Goal: Contribute content: Add original content to the website for others to see

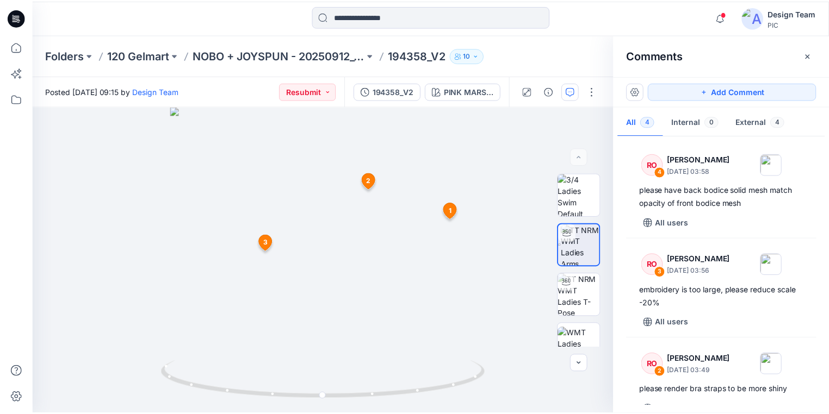
scroll to position [157, 0]
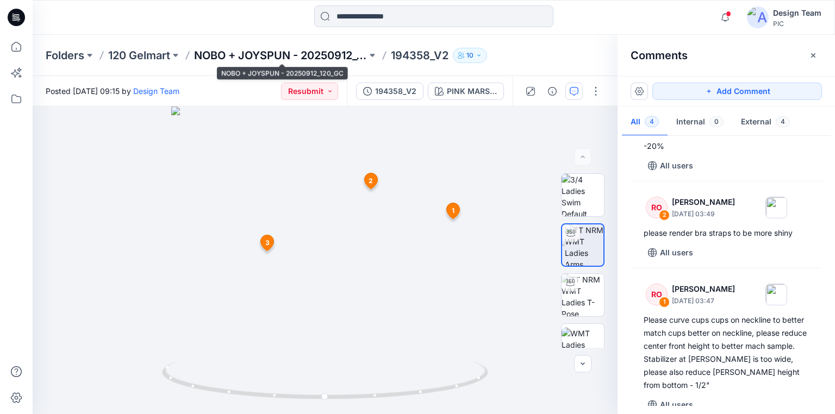
click at [319, 55] on p "NOBO + JOYSPUN - 20250912_120_GC" at bounding box center [280, 55] width 173 height 15
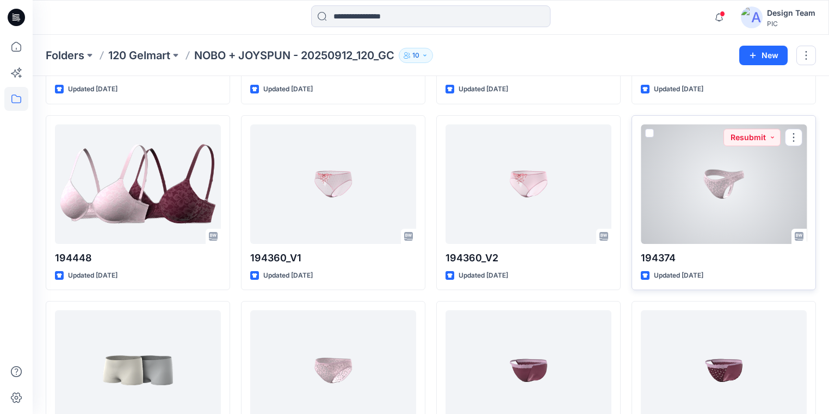
scroll to position [2503, 0]
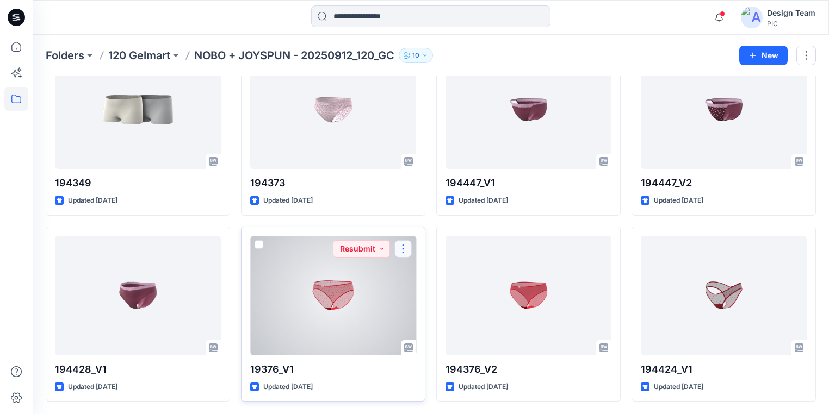
click at [404, 241] on button "button" at bounding box center [402, 248] width 17 height 17
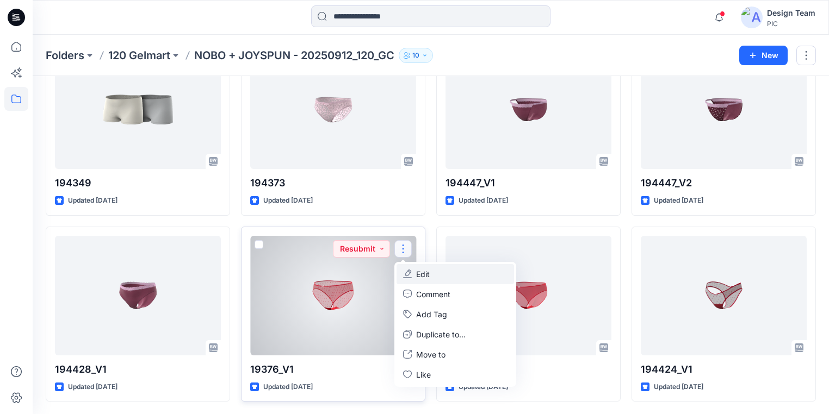
click at [425, 270] on p "Edit" at bounding box center [423, 274] width 14 height 11
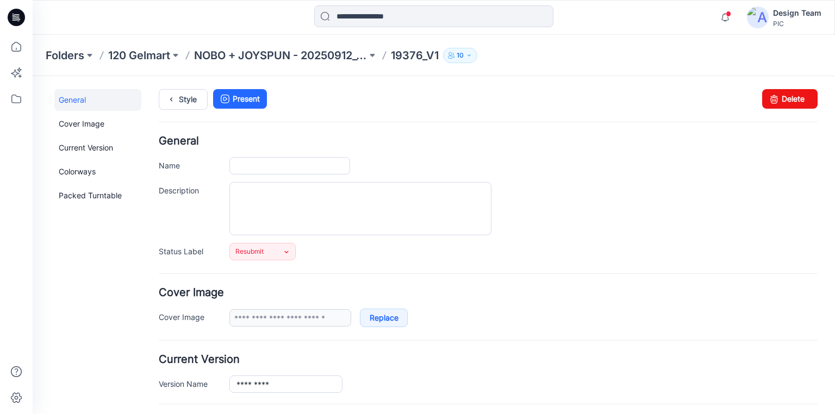
type input "********"
type input "**********"
click at [245, 164] on input "********" at bounding box center [289, 165] width 121 height 17
type input "*********"
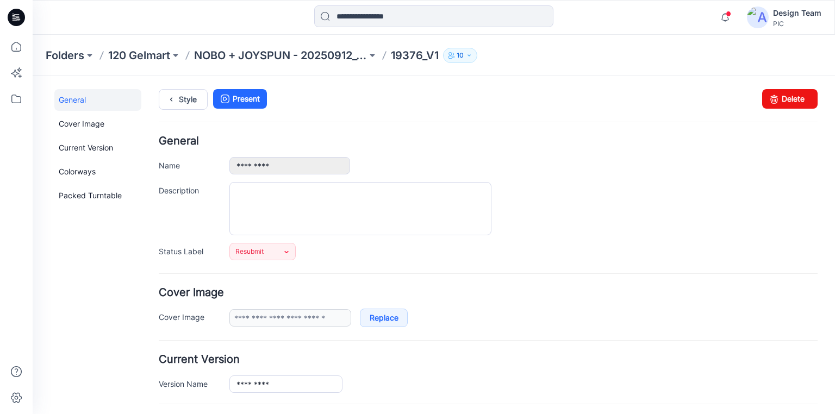
click at [394, 160] on div "*********" at bounding box center [523, 165] width 588 height 17
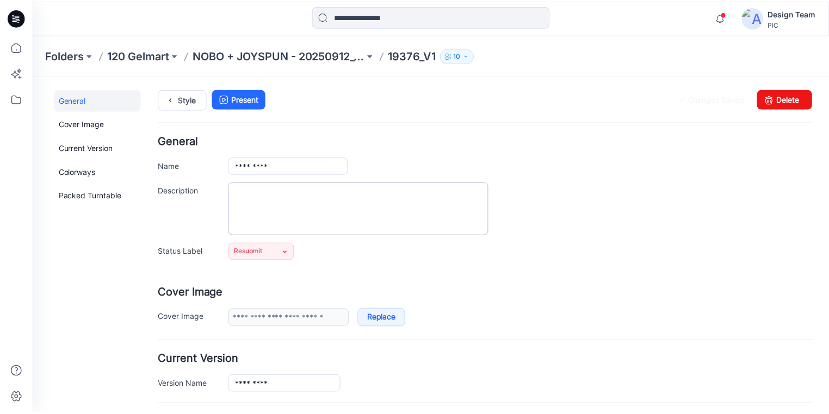
scroll to position [44, 0]
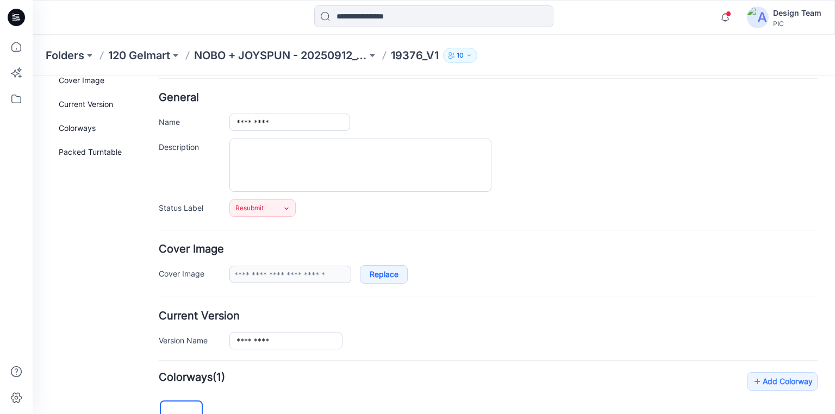
drag, startPoint x: 513, startPoint y: 301, endPoint x: 514, endPoint y: 288, distance: 13.6
click at [328, 51] on p "NOBO + JOYSPUN - 20250912_120_GC" at bounding box center [280, 55] width 173 height 15
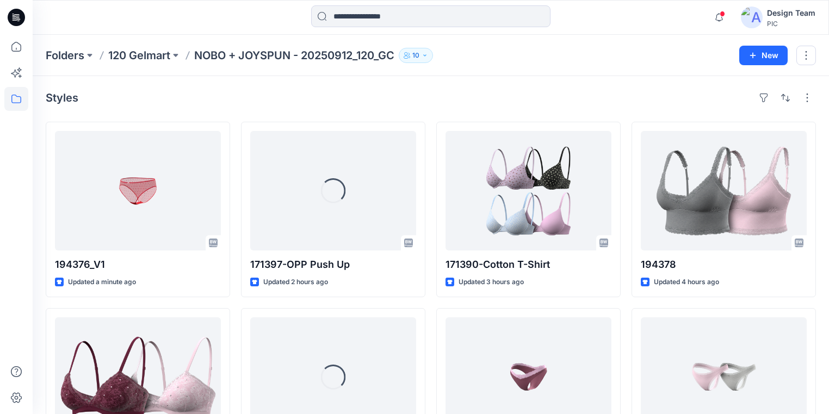
click at [149, 104] on div "Styles" at bounding box center [431, 97] width 770 height 17
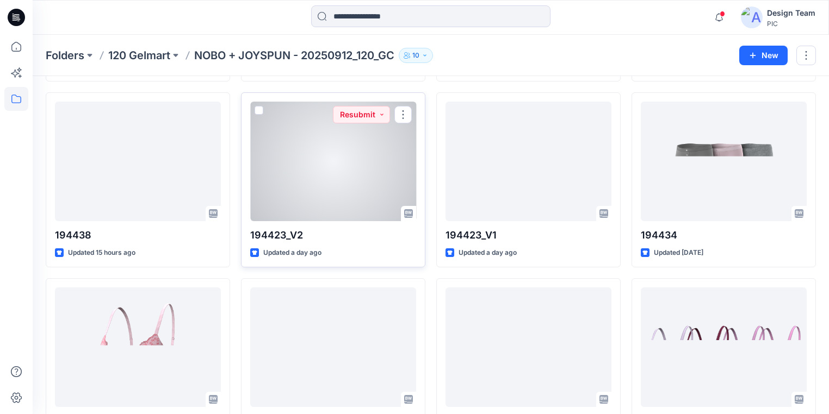
scroll to position [1827, 0]
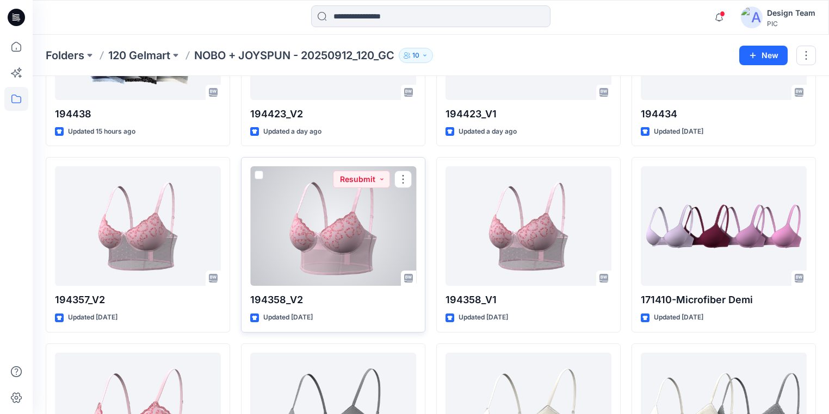
click at [328, 255] on div at bounding box center [333, 226] width 166 height 120
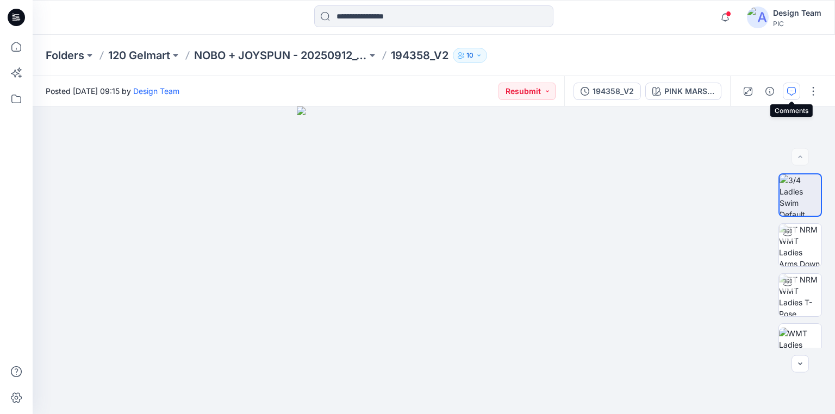
click at [791, 87] on icon "button" at bounding box center [791, 91] width 9 height 9
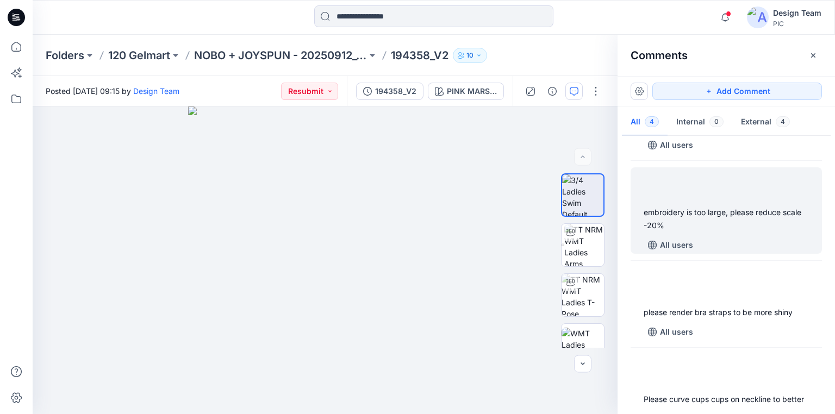
scroll to position [157, 0]
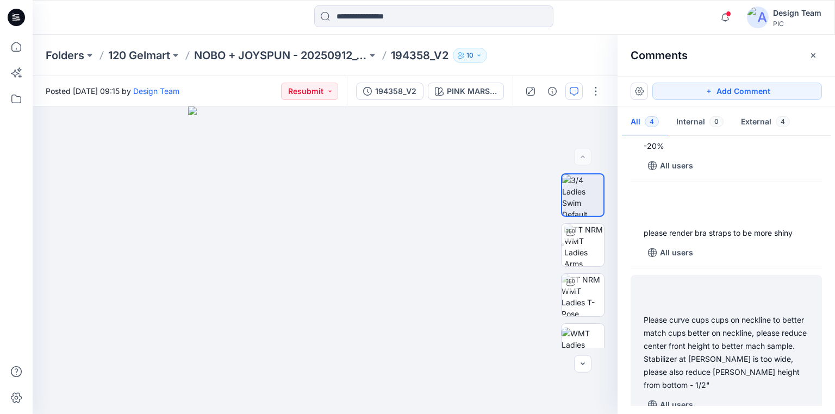
click at [710, 338] on div "Please curve cups cups on neckline to better match cups better on neckline, ple…" at bounding box center [726, 353] width 165 height 78
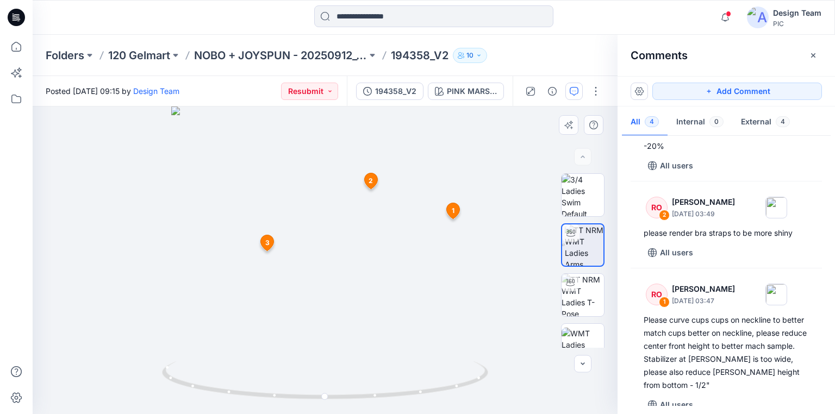
click at [322, 311] on div at bounding box center [325, 261] width 585 height 308
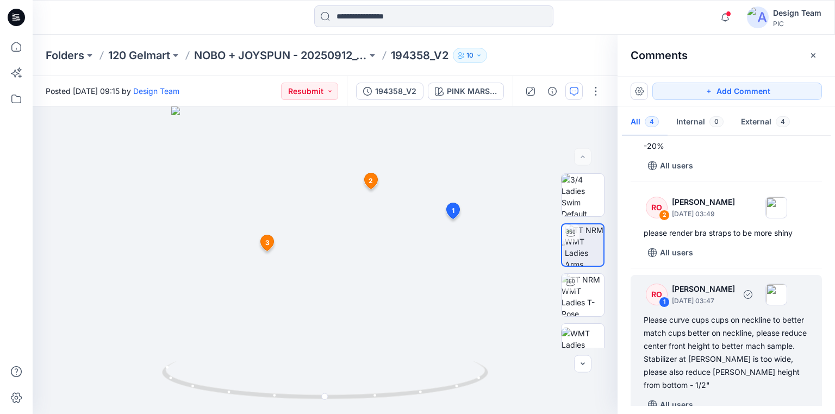
click at [687, 349] on div "Please curve cups cups on neckline to better match cups better on neckline, ple…" at bounding box center [726, 353] width 165 height 78
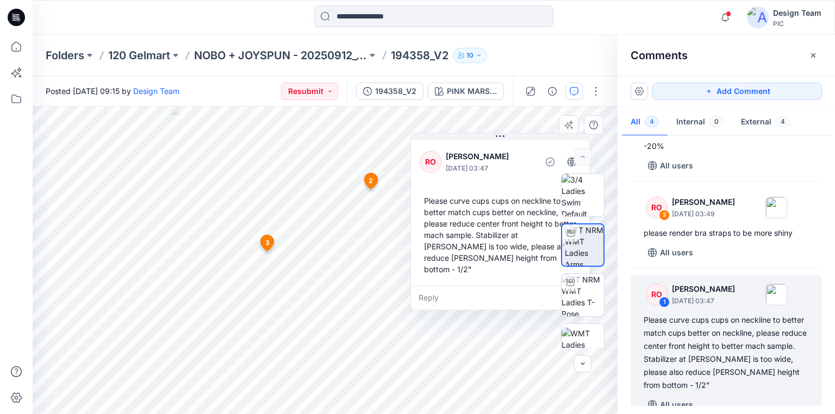
drag, startPoint x: 267, startPoint y: 240, endPoint x: 261, endPoint y: 248, distance: 9.7
click at [261, 248] on div "3 RO [PERSON_NAME] [DATE] 03:56 embroidery is too large, please reduce scale -2…" at bounding box center [267, 245] width 18 height 21
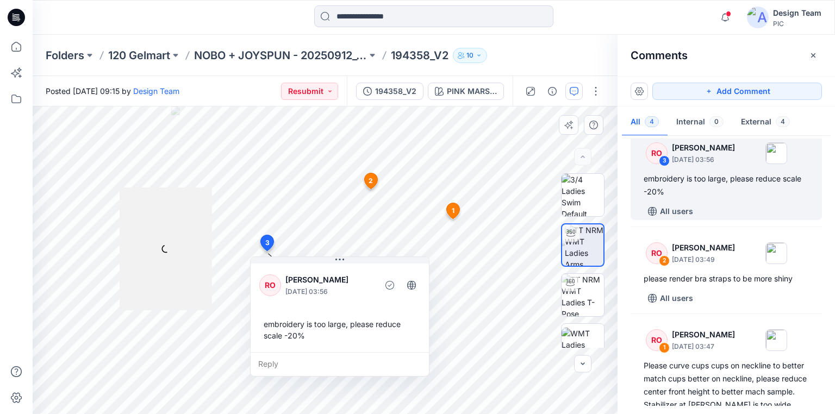
scroll to position [107, 0]
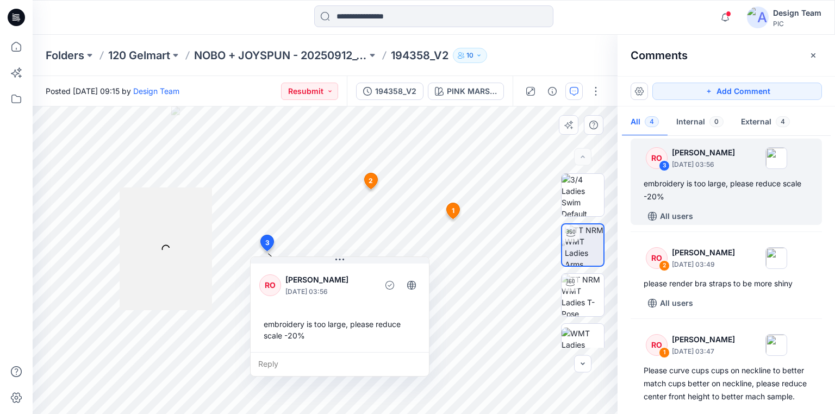
click at [268, 243] on span "3" at bounding box center [267, 243] width 4 height 10
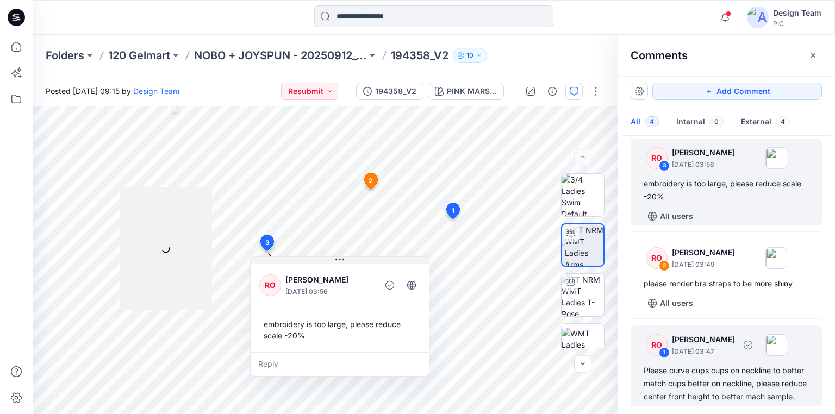
click at [691, 367] on div "Please curve cups cups on neckline to better match cups better on neckline, ple…" at bounding box center [726, 403] width 165 height 78
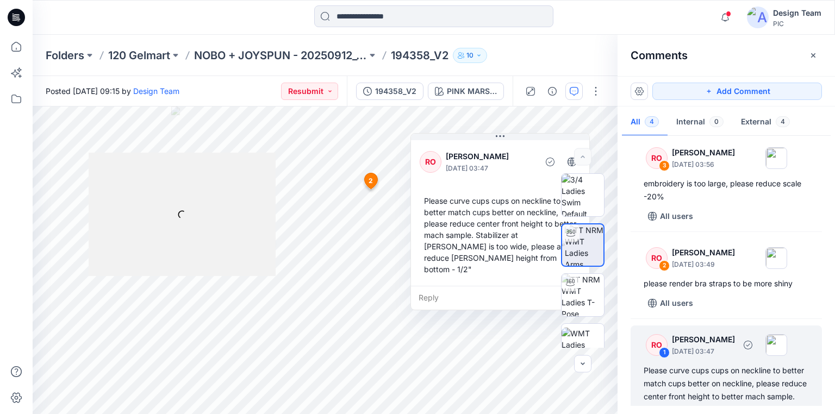
scroll to position [151, 0]
